Goal: Task Accomplishment & Management: Manage account settings

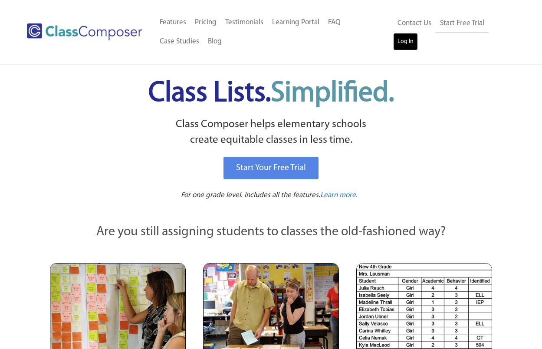
click at [406, 43] on link "Log In" at bounding box center [405, 41] width 25 height 17
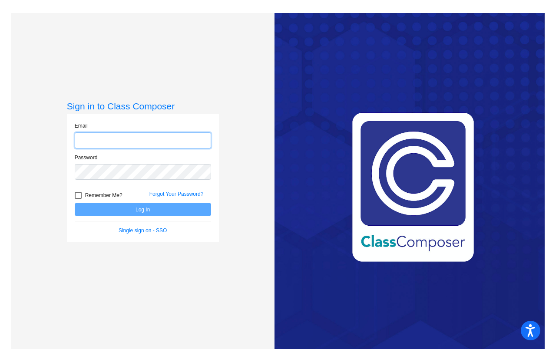
type input "[EMAIL_ADDRESS][DOMAIN_NAME]"
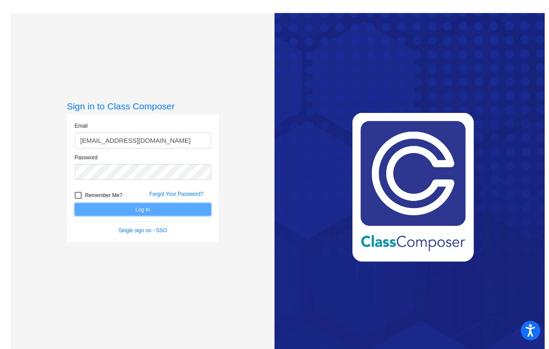
click at [136, 211] on button "Log In" at bounding box center [143, 209] width 136 height 13
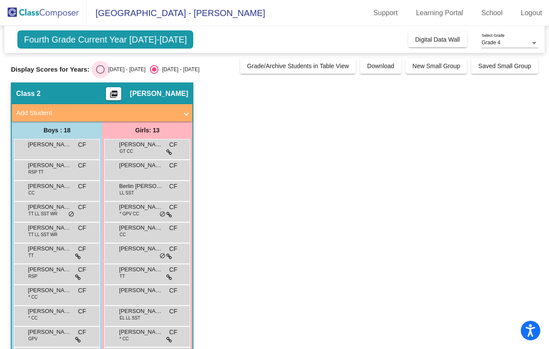
click at [102, 68] on div "Select an option" at bounding box center [100, 69] width 9 height 9
click at [100, 74] on input "[DATE] - [DATE]" at bounding box center [100, 74] width 0 height 0
radio input "true"
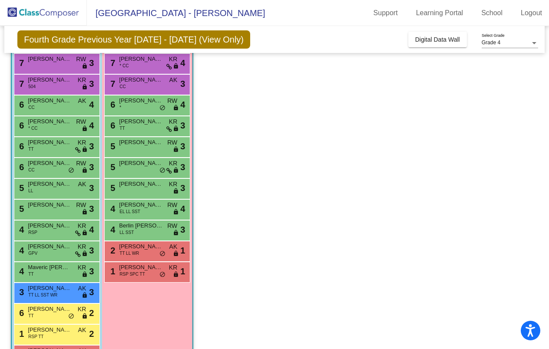
scroll to position [127, 0]
